Goal: Check status: Check status

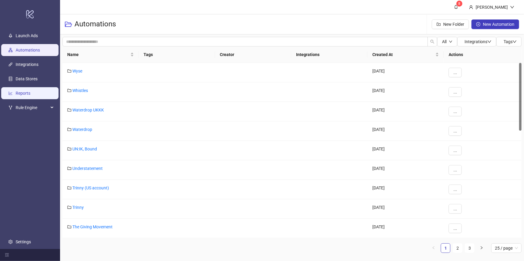
click at [29, 96] on link "Reports" at bounding box center [23, 93] width 15 height 5
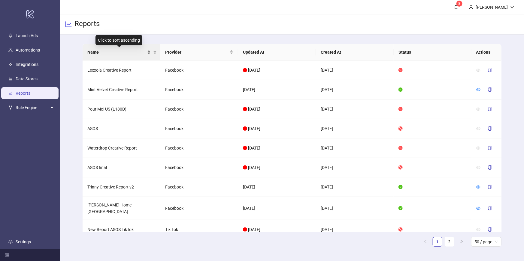
click at [108, 55] on span "Name" at bounding box center [116, 52] width 59 height 7
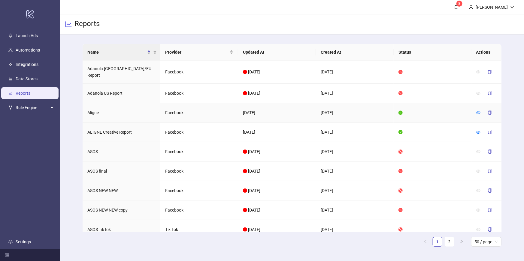
click at [94, 109] on td "Aligne" at bounding box center [122, 113] width 78 height 20
click at [479, 111] on icon "eye" at bounding box center [478, 113] width 4 height 4
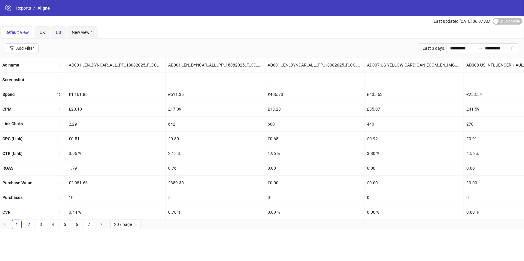
click at [57, 33] on span "US" at bounding box center [58, 32] width 5 height 5
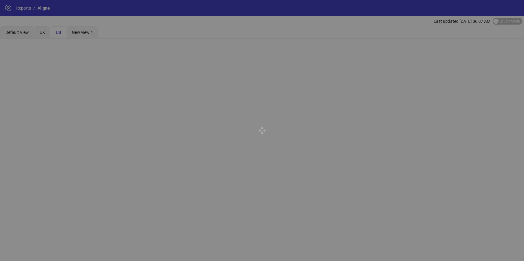
click at [43, 33] on div at bounding box center [262, 130] width 524 height 261
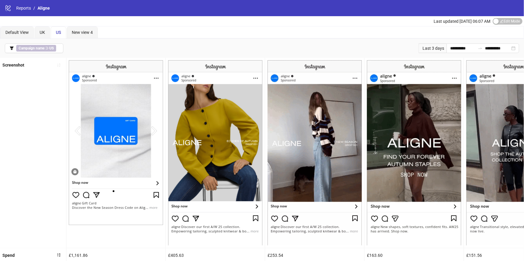
click at [61, 34] on span "US" at bounding box center [58, 32] width 5 height 5
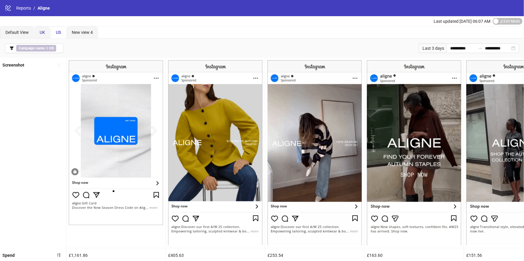
click at [44, 35] on div "UK" at bounding box center [42, 32] width 5 height 7
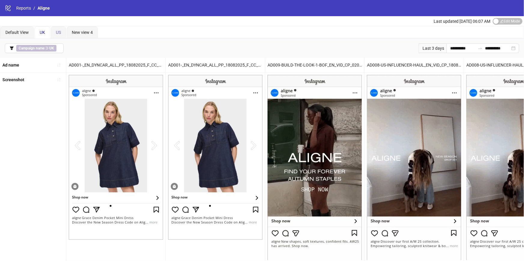
click at [54, 32] on div "US" at bounding box center [58, 32] width 15 height 12
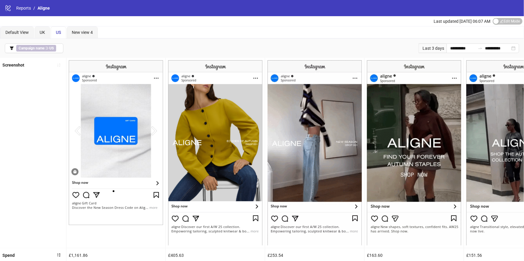
scroll to position [69, 0]
